Goal: Navigation & Orientation: Find specific page/section

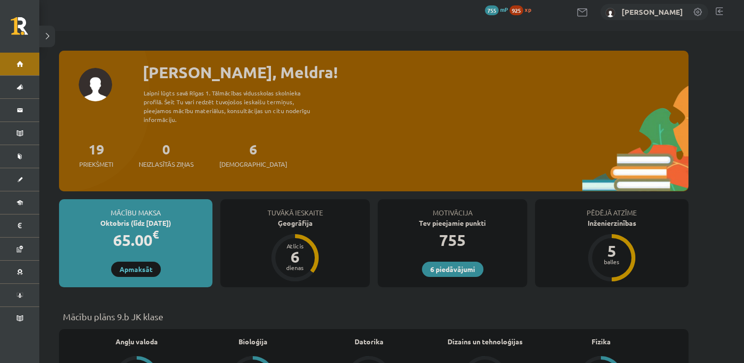
scroll to position [3, 0]
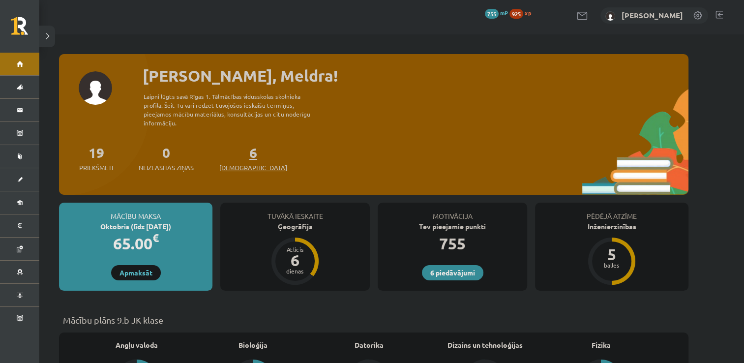
click at [238, 163] on span "[DEMOGRAPHIC_DATA]" at bounding box center [253, 168] width 68 height 10
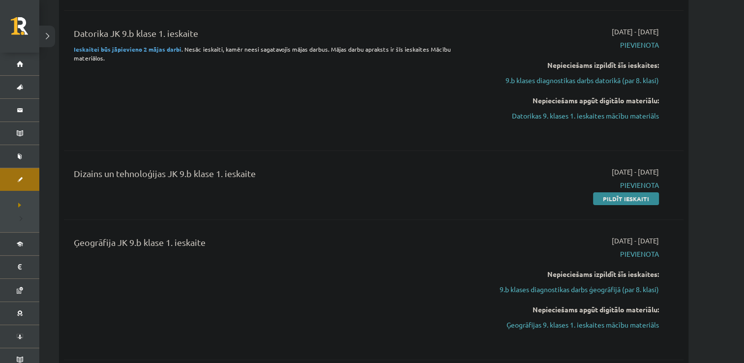
scroll to position [250, 0]
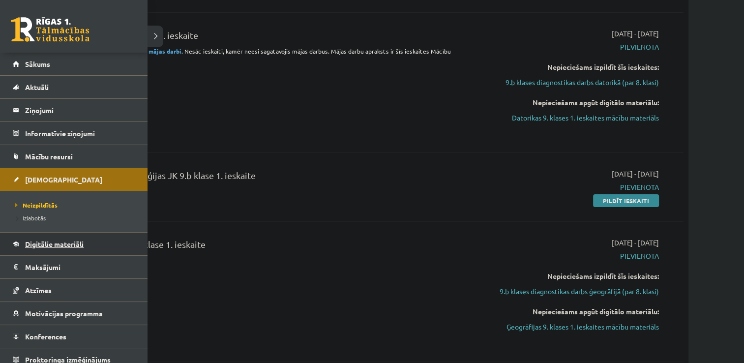
click at [54, 241] on span "Digitālie materiāli" at bounding box center [54, 243] width 58 height 9
